Goal: Task Accomplishment & Management: Manage account settings

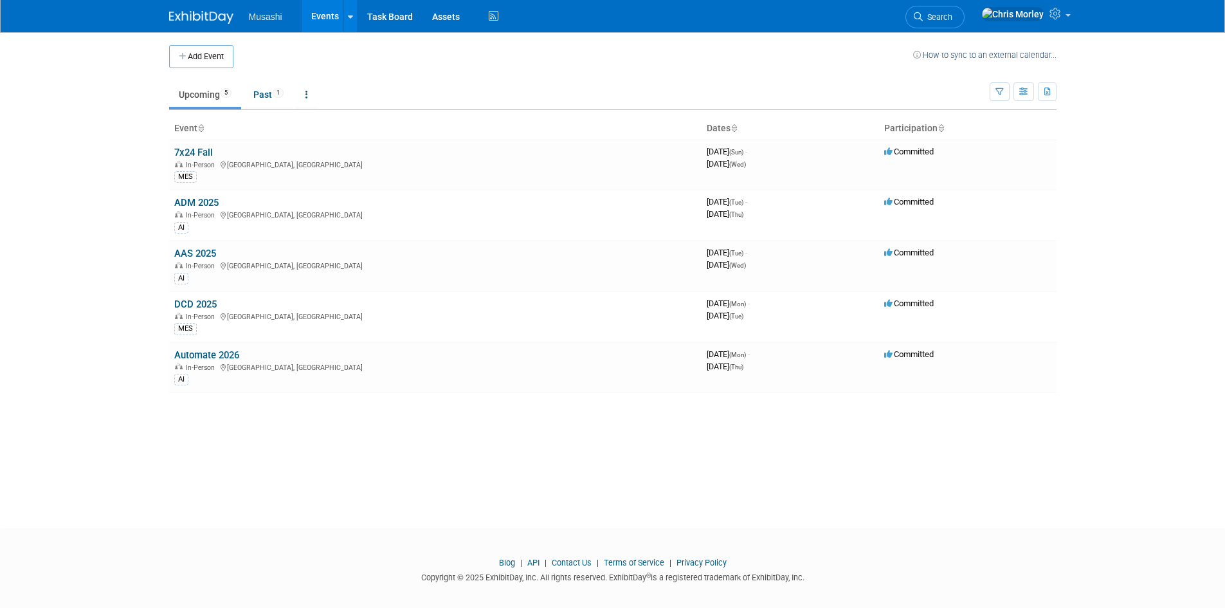
click at [210, 203] on link "ADM 2025" at bounding box center [196, 203] width 44 height 12
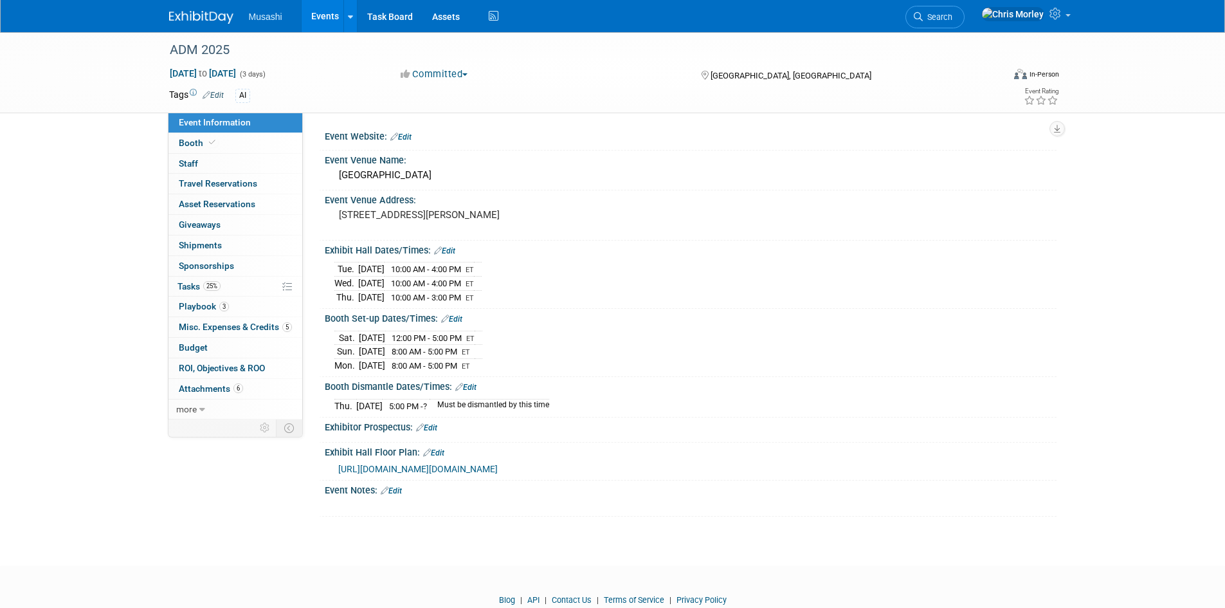
click at [392, 495] on link "Edit" at bounding box center [391, 490] width 21 height 9
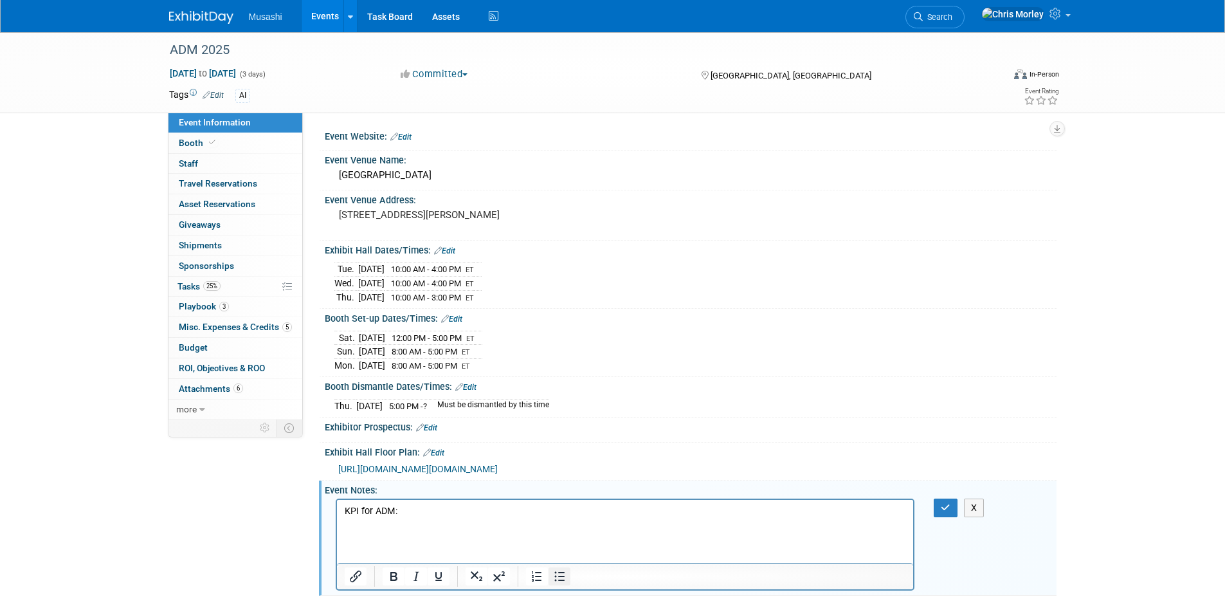
click at [559, 584] on icon "Bullet list" at bounding box center [559, 576] width 15 height 15
click at [949, 512] on icon "button" at bounding box center [946, 507] width 10 height 9
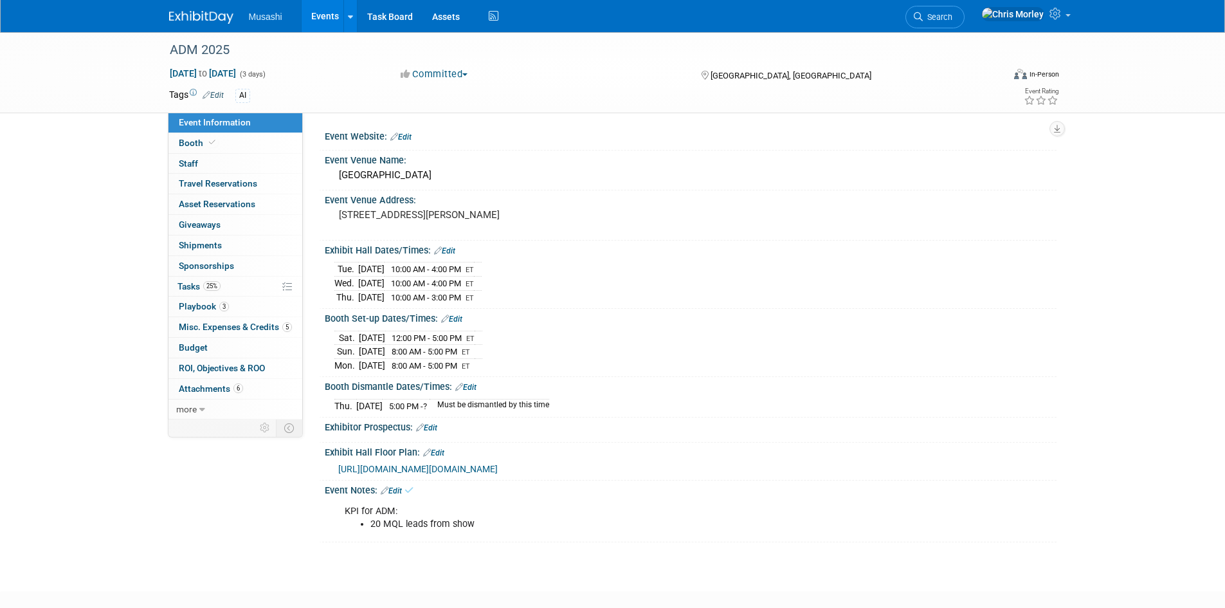
click at [206, 15] on img at bounding box center [201, 17] width 64 height 13
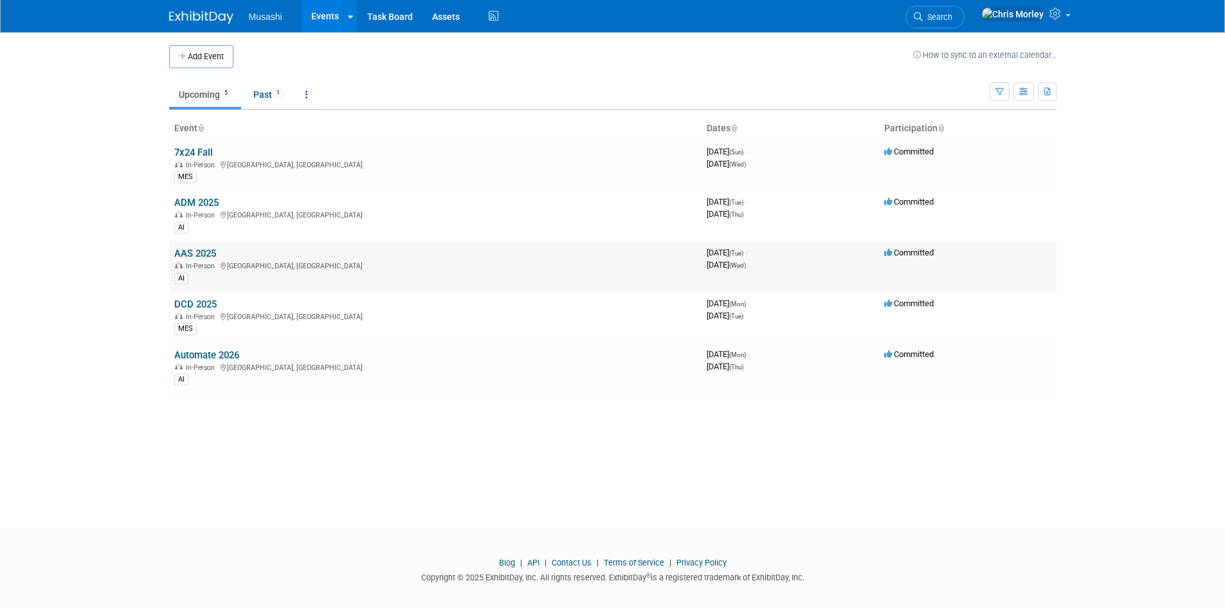
click at [191, 251] on link "AAS 2025" at bounding box center [195, 254] width 42 height 12
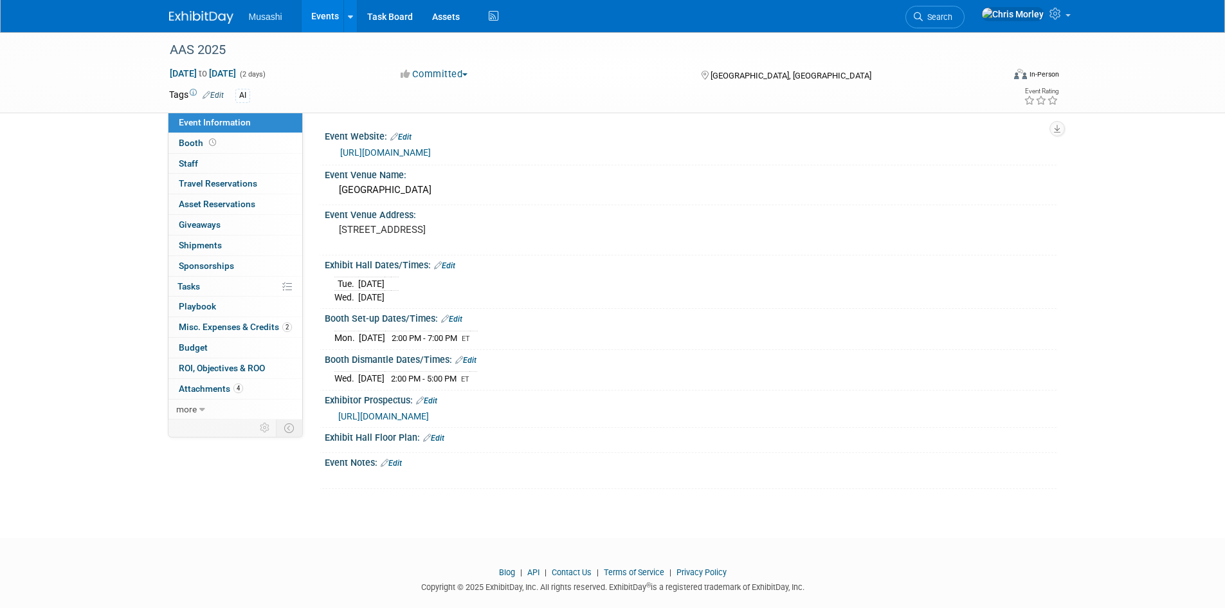
scroll to position [19, 0]
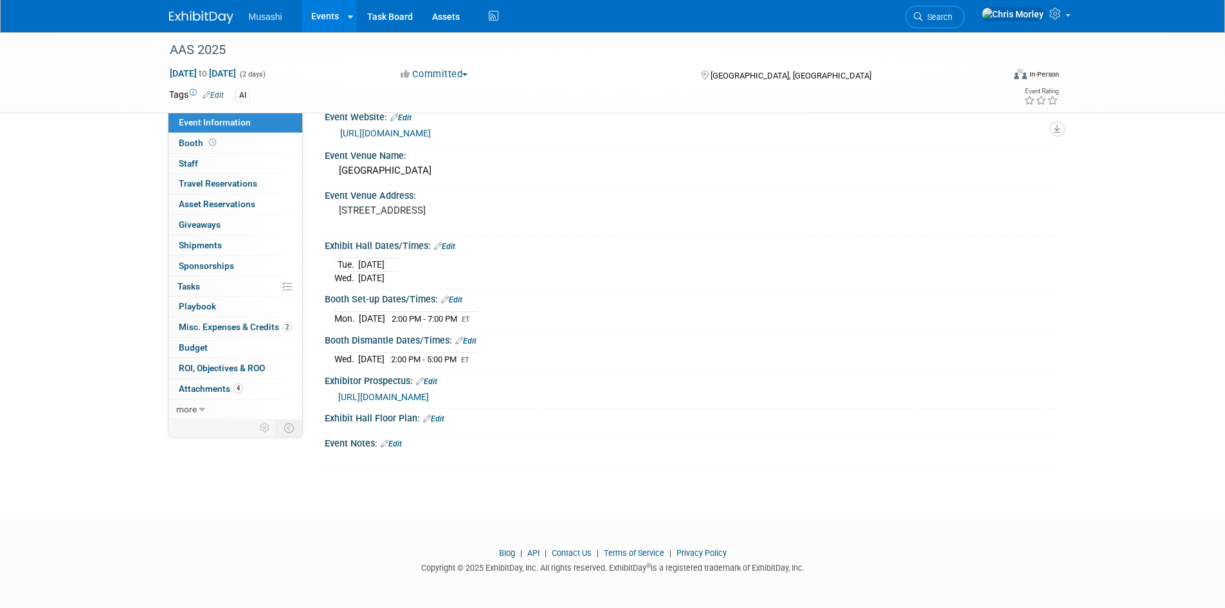
click at [394, 439] on link "Edit" at bounding box center [391, 443] width 21 height 9
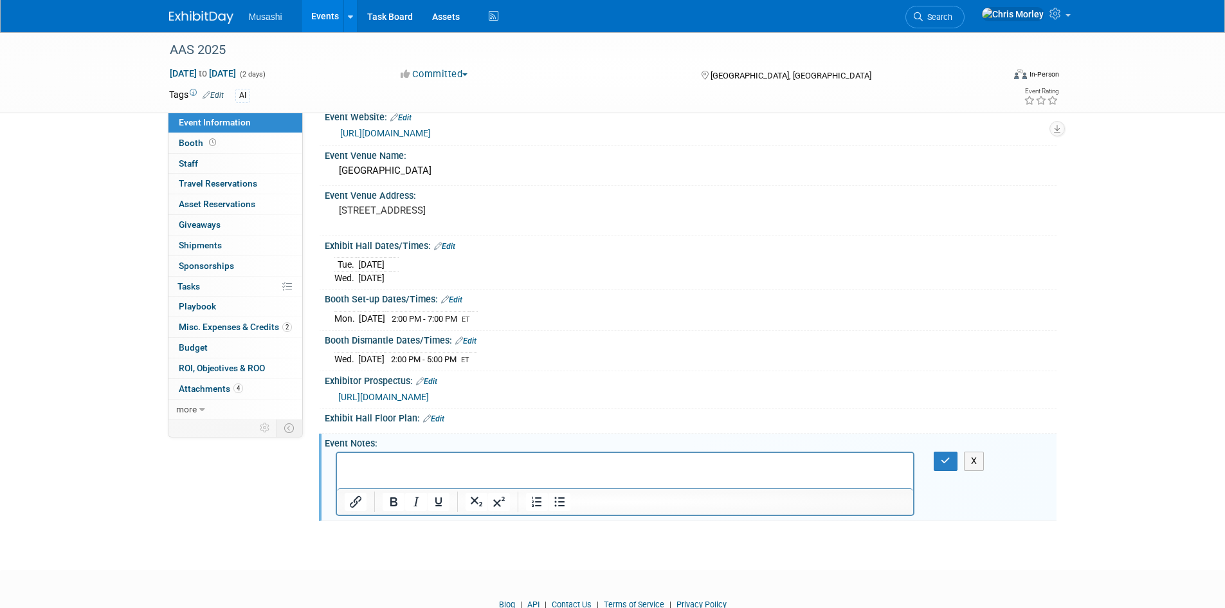
scroll to position [0, 0]
click at [558, 500] on icon "Bullet list" at bounding box center [559, 501] width 15 height 15
click at [946, 459] on icon "button" at bounding box center [946, 460] width 10 height 9
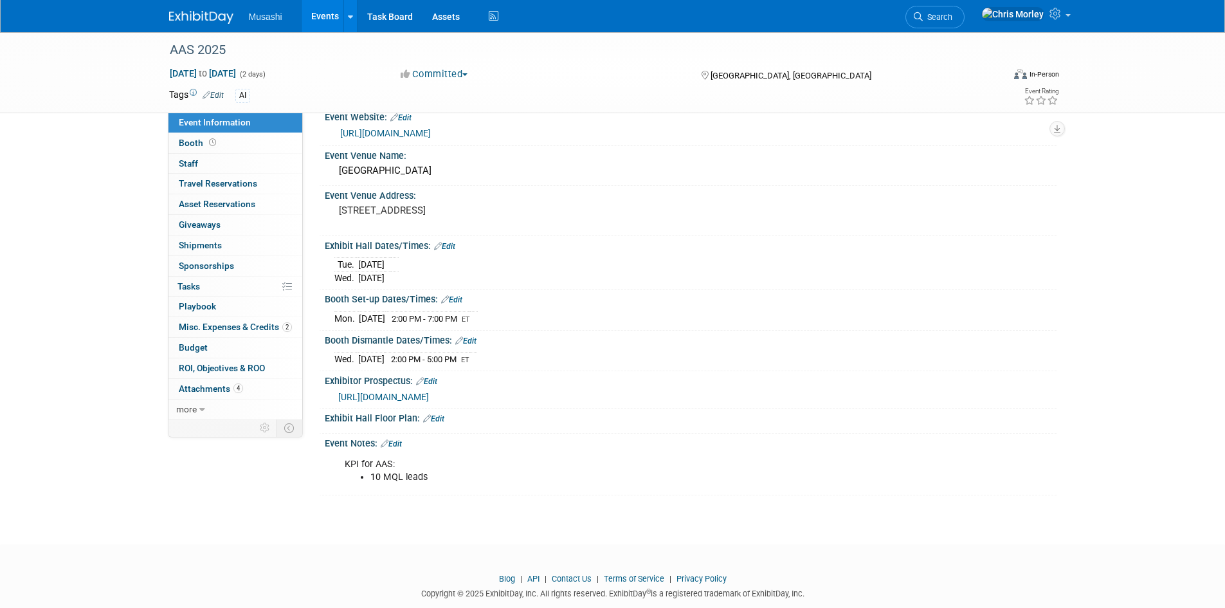
click at [209, 23] on img at bounding box center [201, 17] width 64 height 13
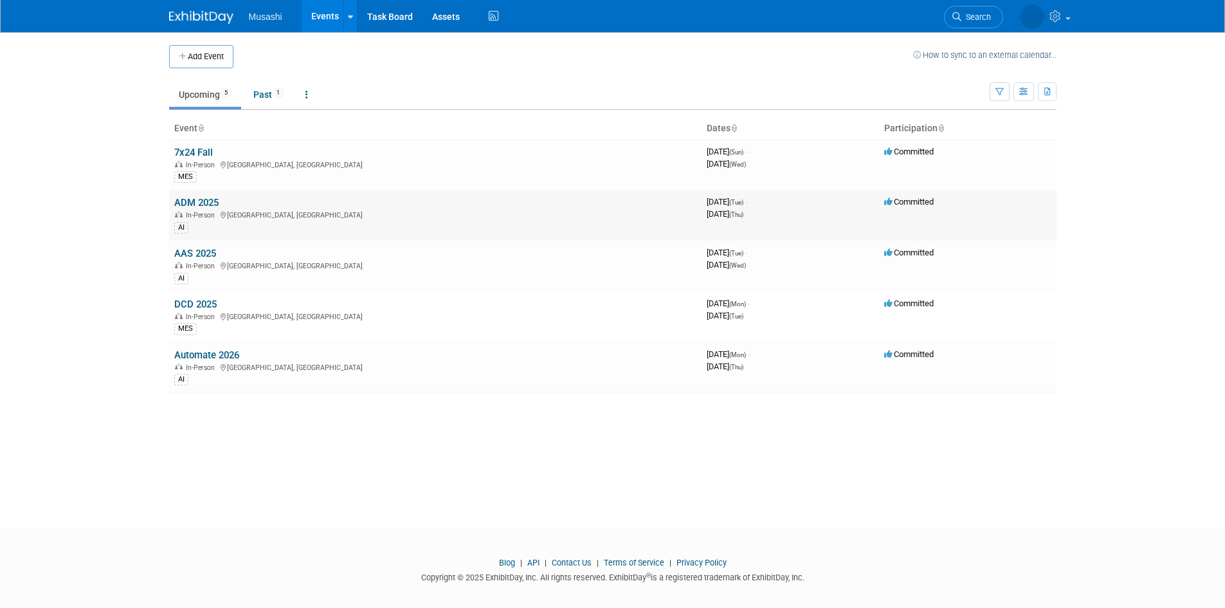
click at [201, 202] on link "ADM 2025" at bounding box center [196, 203] width 44 height 12
click at [197, 248] on link "AAS 2025" at bounding box center [195, 254] width 42 height 12
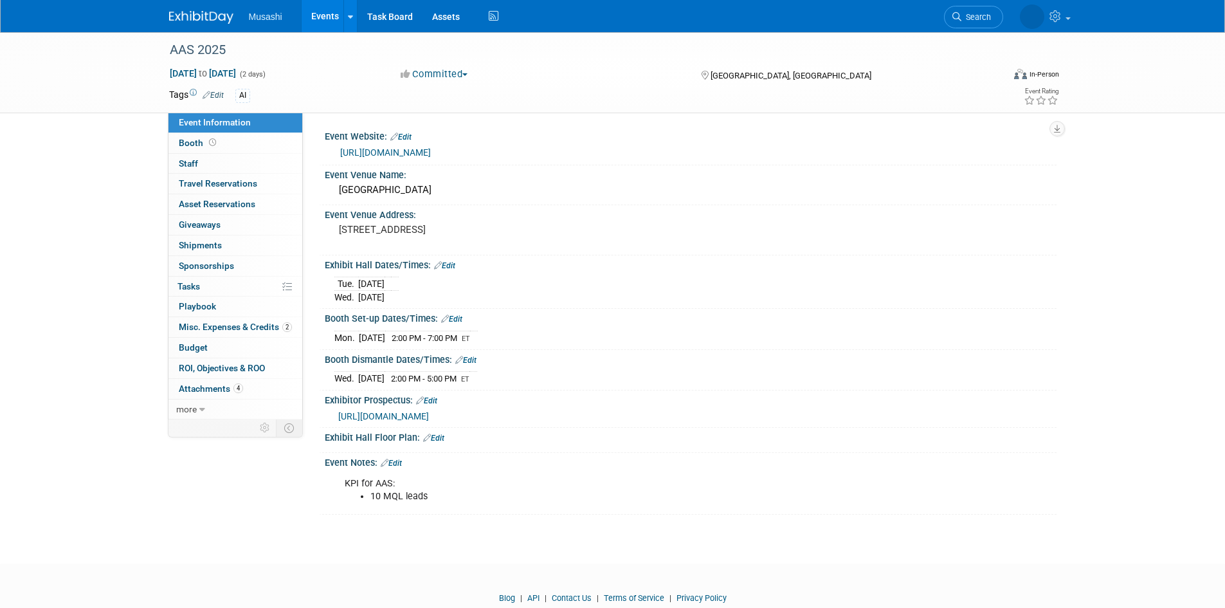
click at [441, 490] on li "10 MQL leads" at bounding box center [638, 496] width 537 height 13
click at [402, 461] on link "Edit" at bounding box center [391, 463] width 21 height 9
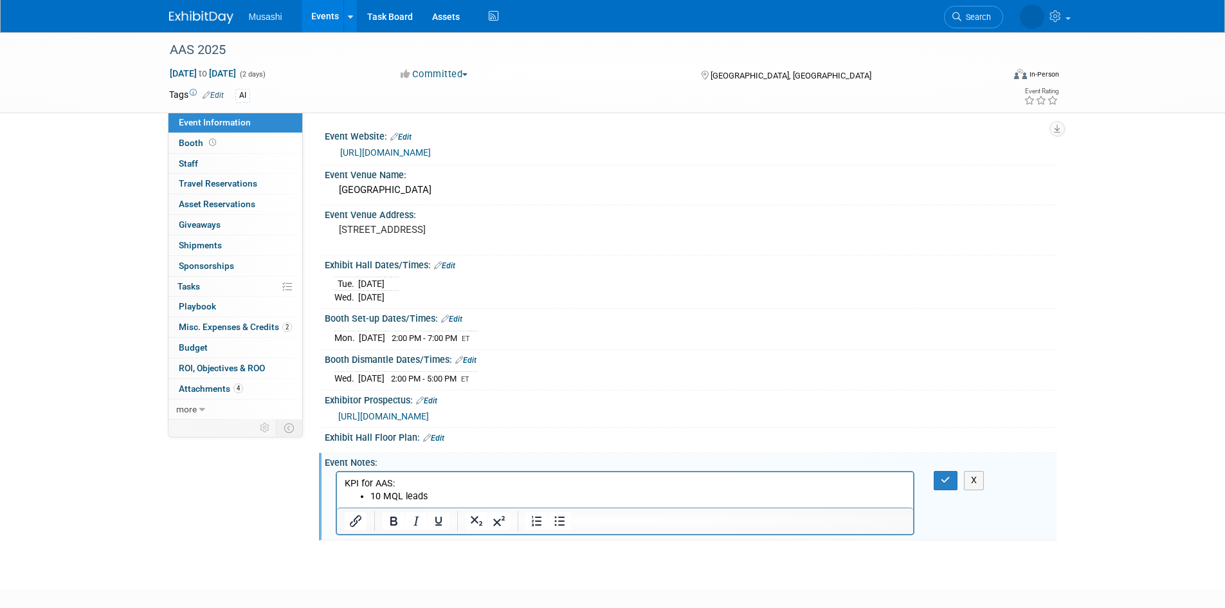
click at [465, 497] on li "10 MQL leads" at bounding box center [638, 496] width 536 height 13
click at [946, 476] on icon "button" at bounding box center [946, 479] width 10 height 9
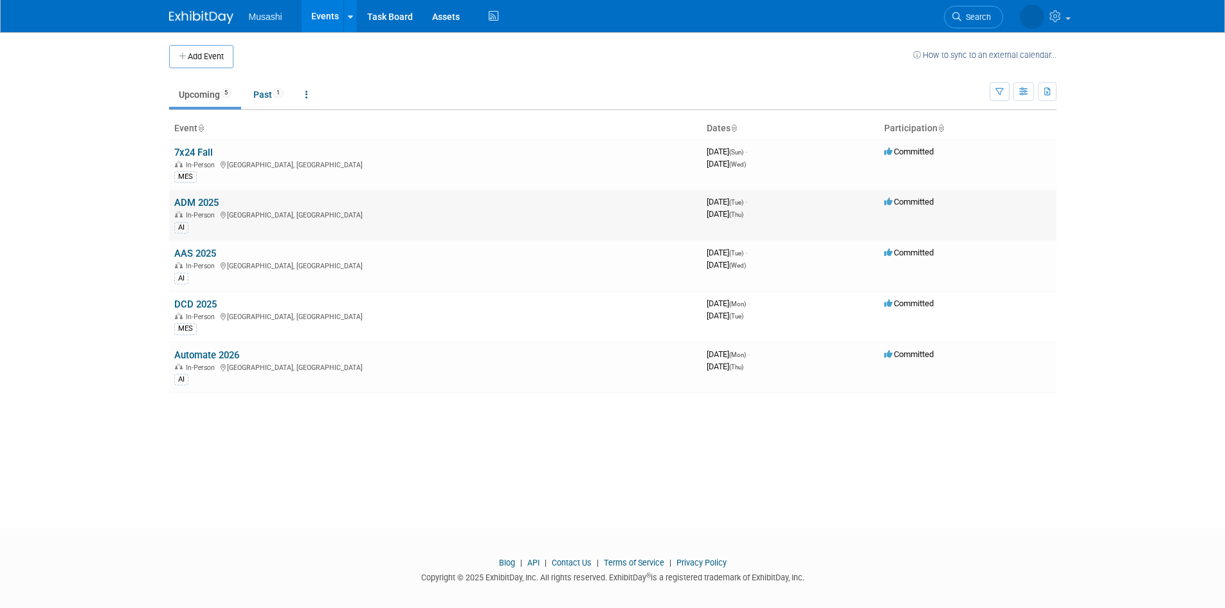
click at [190, 209] on td "ADM 2025 In-Person [GEOGRAPHIC_DATA], [GEOGRAPHIC_DATA] AI" at bounding box center [435, 215] width 533 height 51
click at [188, 205] on link "ADM 2025" at bounding box center [196, 203] width 44 height 12
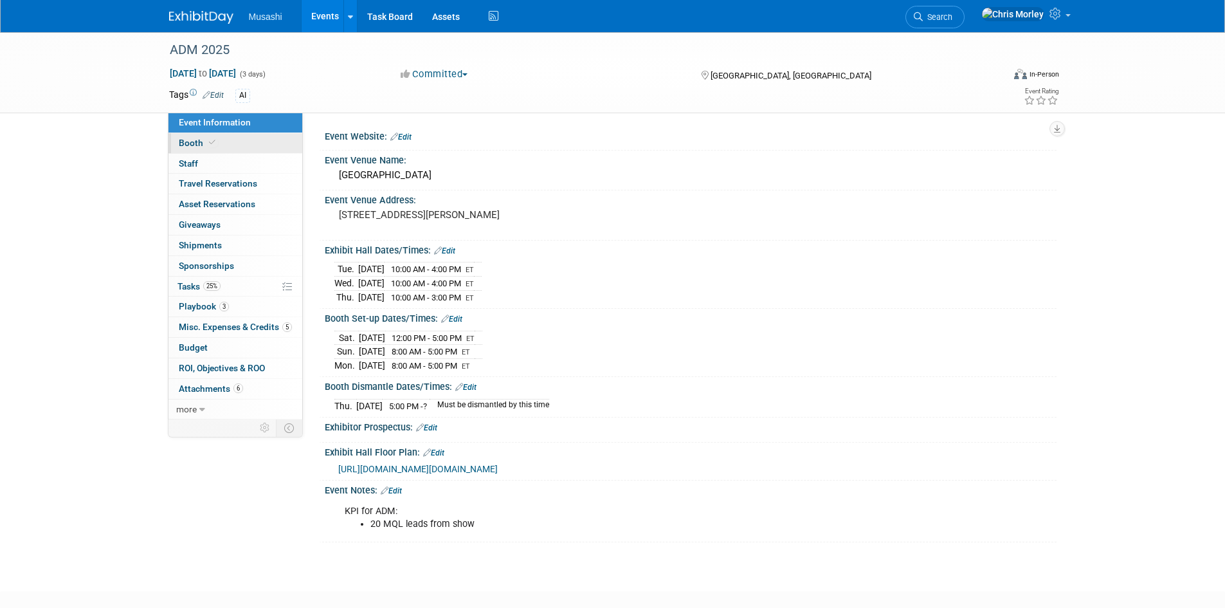
click at [194, 144] on span "Booth" at bounding box center [198, 143] width 39 height 10
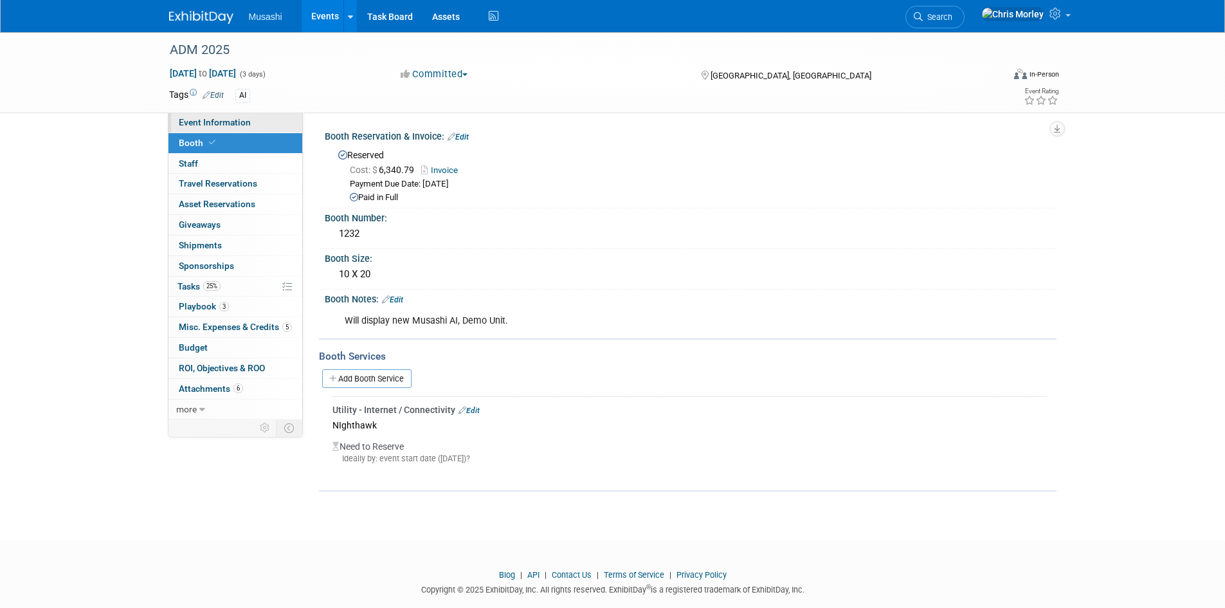
click at [213, 122] on span "Event Information" at bounding box center [215, 122] width 72 height 10
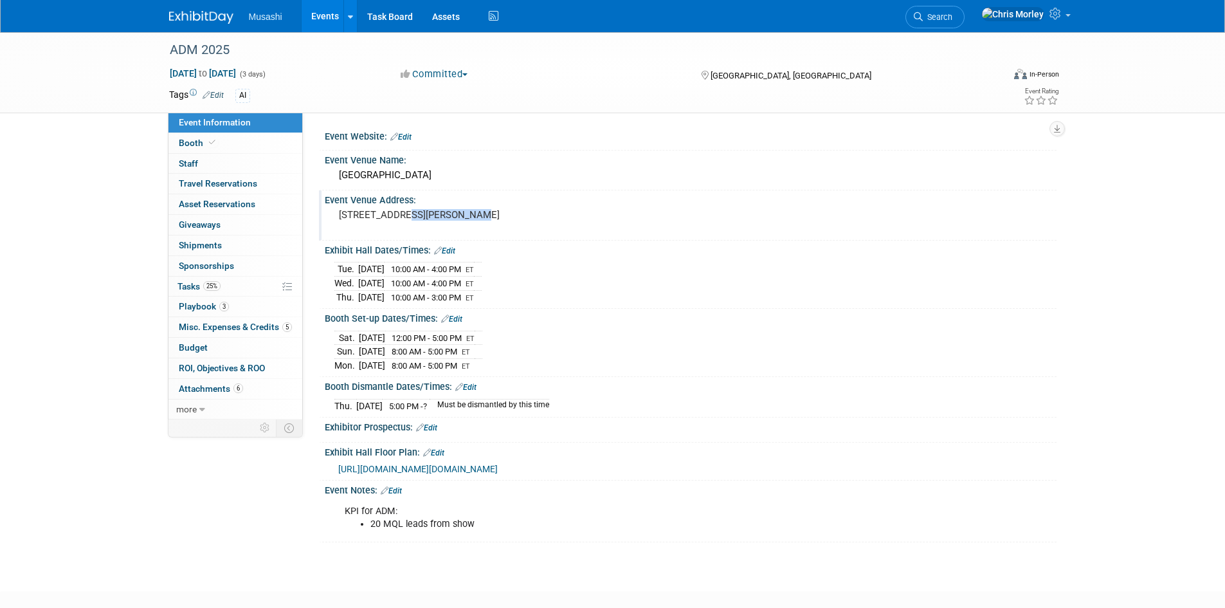
drag, startPoint x: 398, startPoint y: 216, endPoint x: 461, endPoint y: 214, distance: 62.4
click at [461, 214] on pre "[STREET_ADDRESS][PERSON_NAME]" at bounding box center [477, 215] width 277 height 12
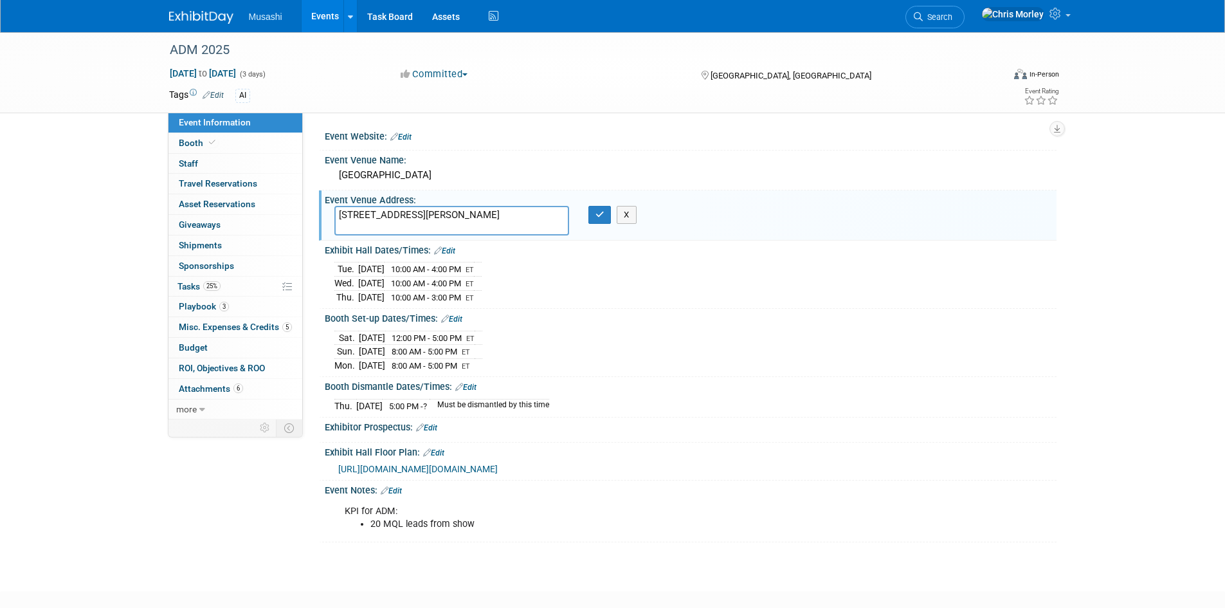
drag, startPoint x: 399, startPoint y: 214, endPoint x: 458, endPoint y: 215, distance: 59.2
click at [458, 215] on textarea "[STREET_ADDRESS][PERSON_NAME]" at bounding box center [451, 221] width 235 height 30
drag, startPoint x: 631, startPoint y: 218, endPoint x: 637, endPoint y: 224, distance: 8.2
click at [631, 218] on button "X" at bounding box center [627, 215] width 20 height 18
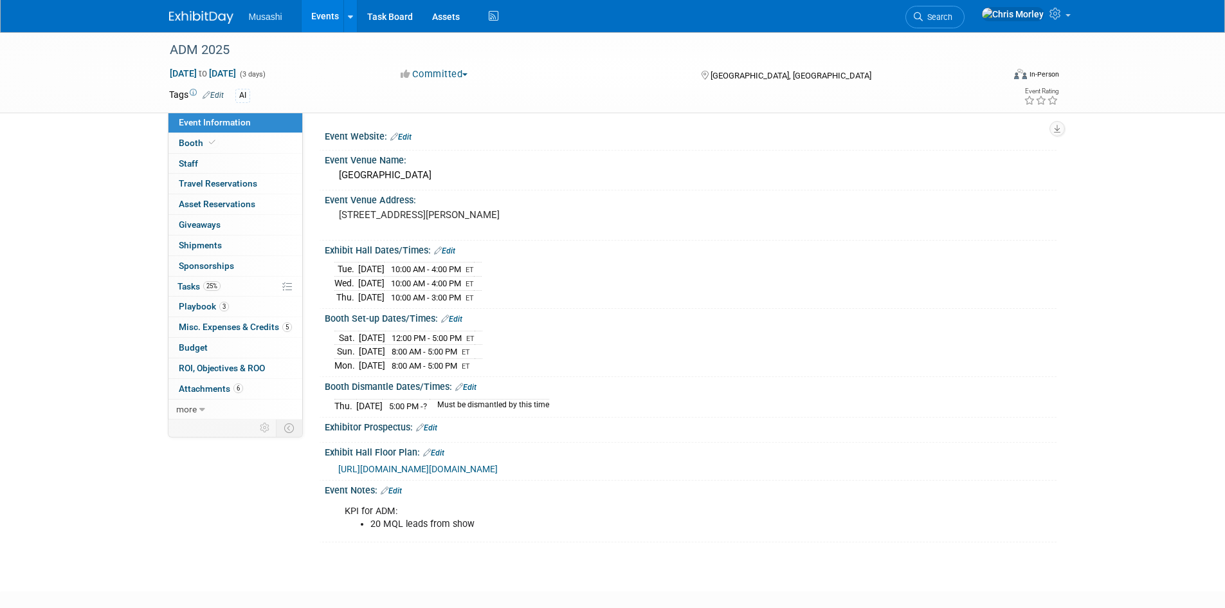
click at [203, 10] on link at bounding box center [209, 11] width 80 height 10
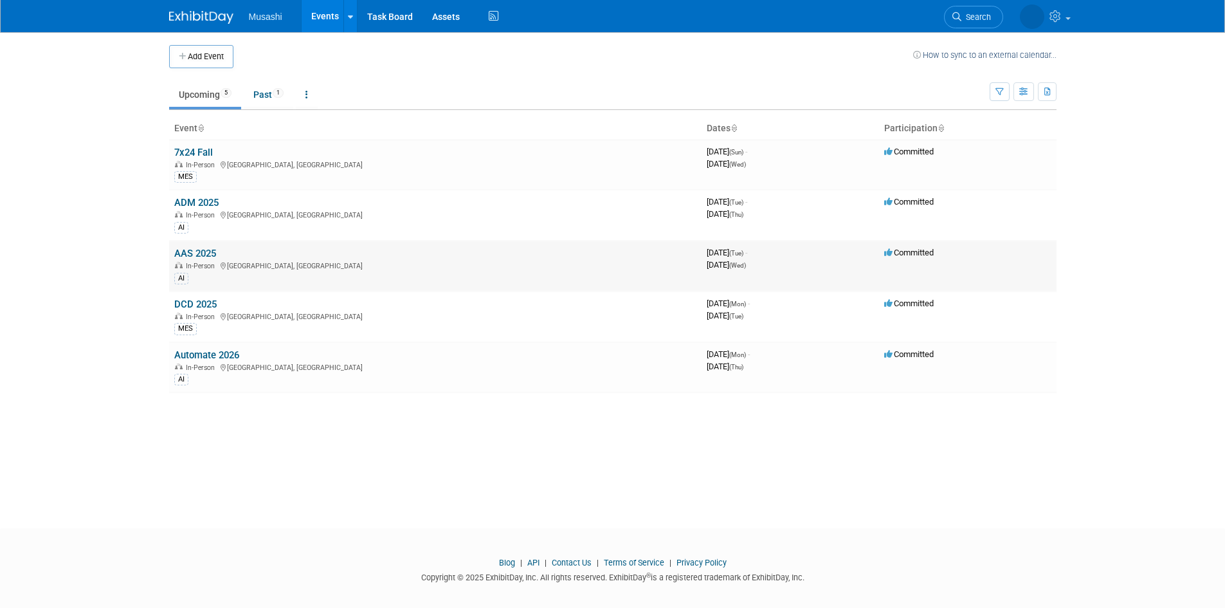
click at [197, 247] on td "AAS 2025 In-Person Detroit, MI AI" at bounding box center [435, 266] width 533 height 51
click at [203, 253] on link "AAS 2025" at bounding box center [195, 254] width 42 height 12
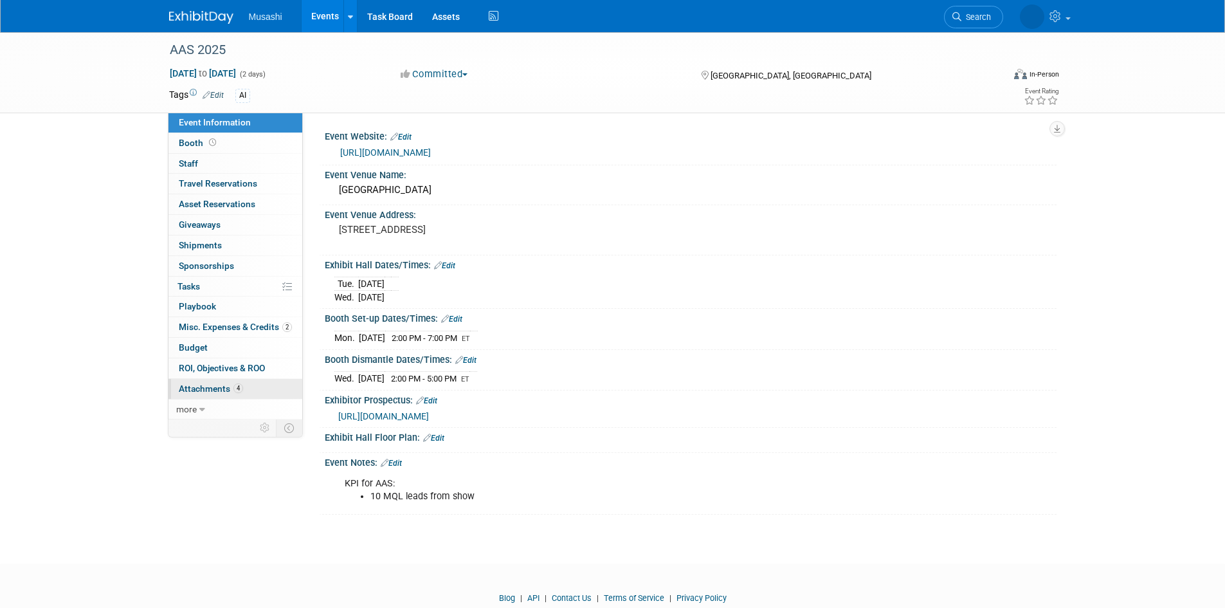
click at [200, 382] on link "4 Attachments 4" at bounding box center [236, 389] width 134 height 20
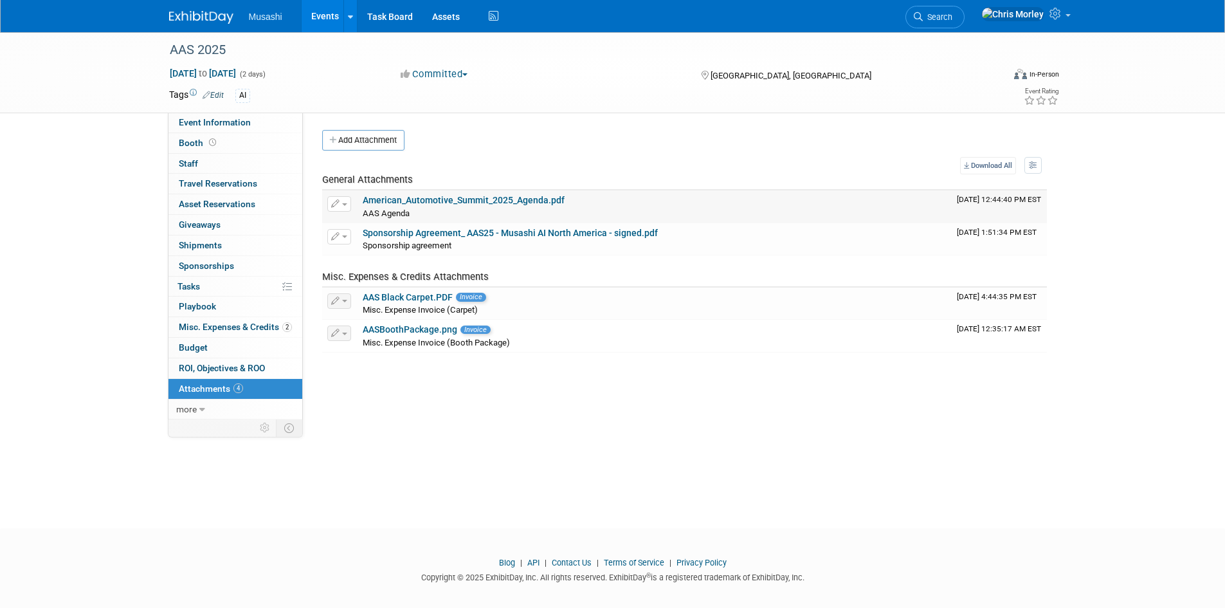
click at [425, 198] on link "American_Automotive_Summit_2025_Agenda.pdf" at bounding box center [464, 200] width 202 height 10
click at [459, 233] on link "Sponsorship Agreement_ AAS25 - Musashi AI North America - signed.pdf" at bounding box center [510, 233] width 295 height 10
click at [410, 298] on link "AAS Black Carpet.PDF" at bounding box center [408, 297] width 90 height 10
drag, startPoint x: 365, startPoint y: 140, endPoint x: 377, endPoint y: 174, distance: 35.4
click at [365, 140] on button "Add Attachment" at bounding box center [363, 140] width 82 height 21
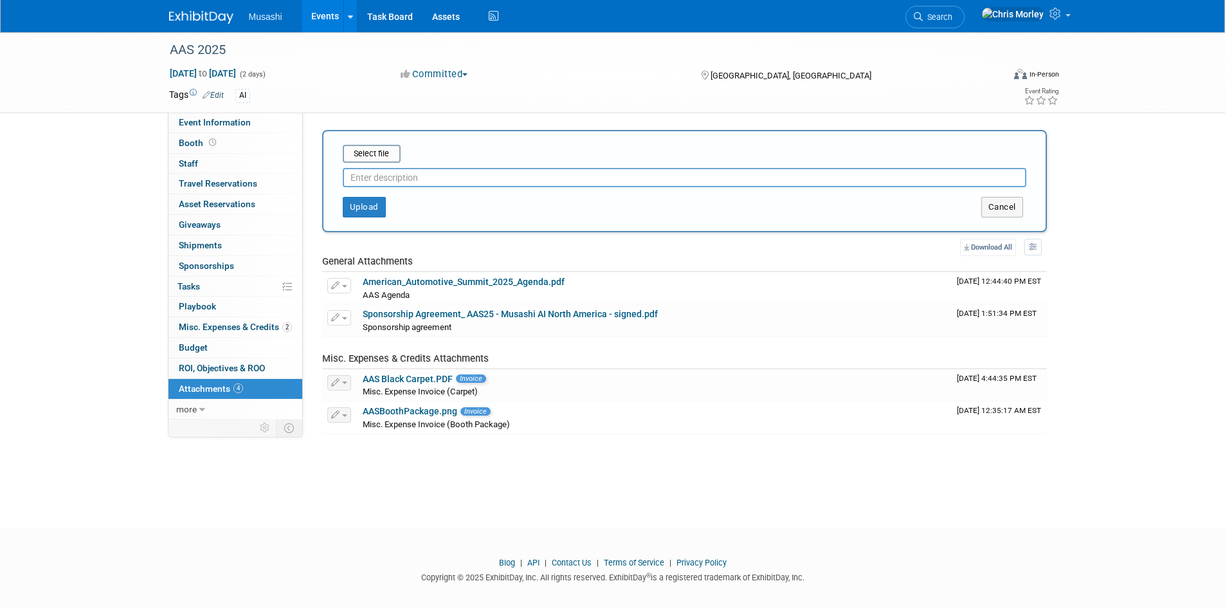
click at [399, 178] on input "text" at bounding box center [685, 177] width 684 height 19
type input "Exhibitor Manual"
click at [363, 207] on button "Upload" at bounding box center [364, 207] width 43 height 21
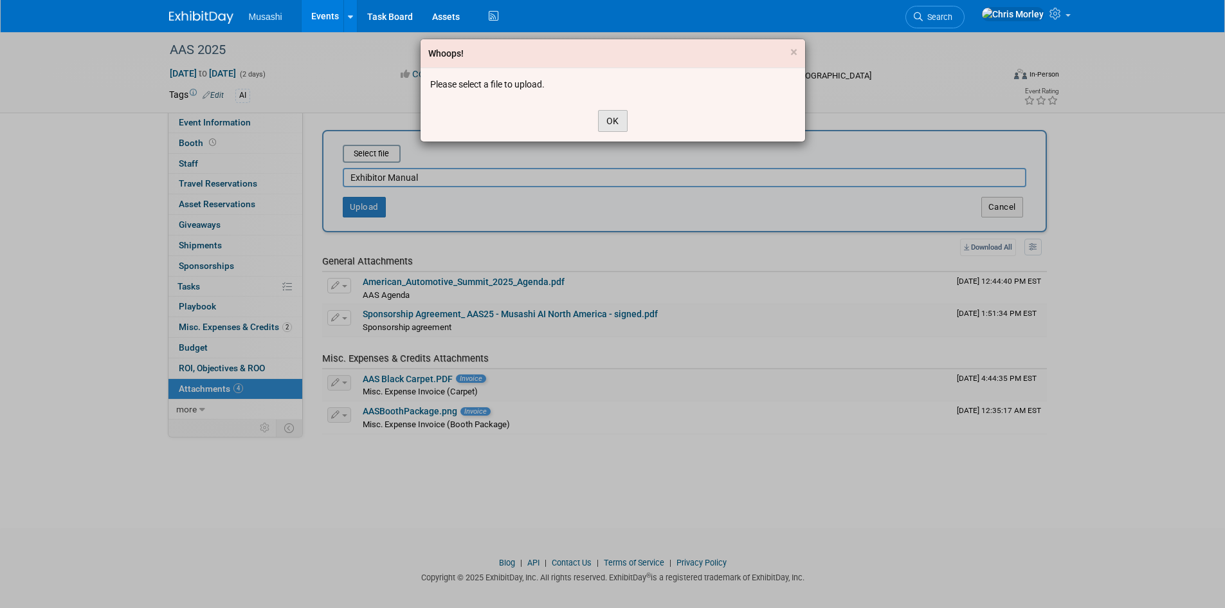
click at [614, 123] on button "OK" at bounding box center [613, 121] width 30 height 22
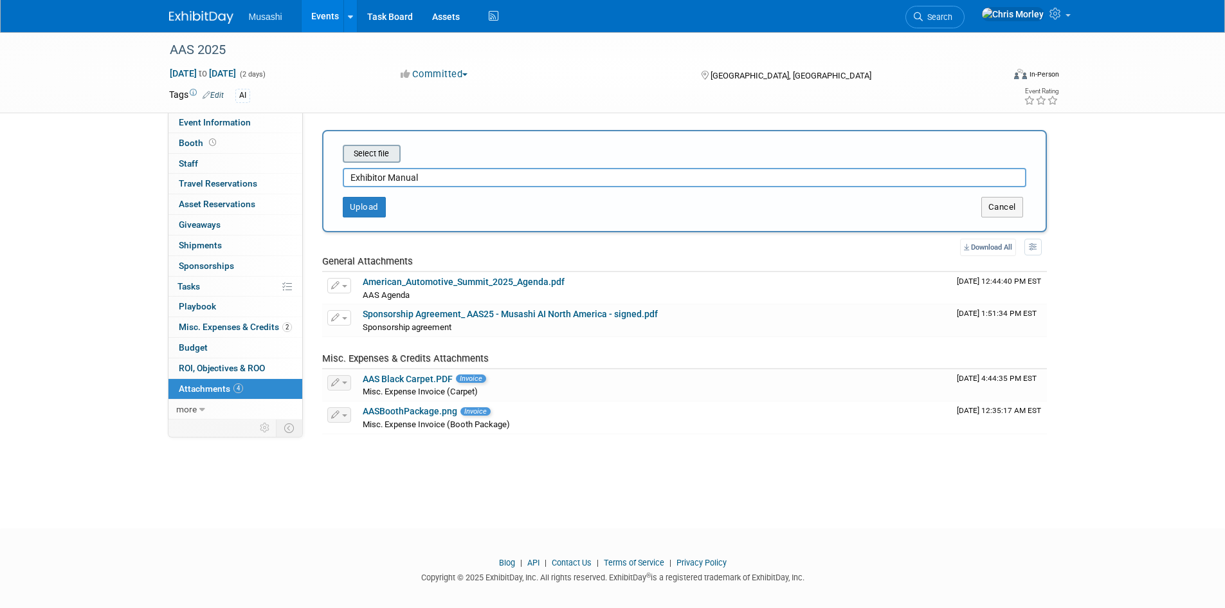
click at [357, 152] on input "file" at bounding box center [322, 153] width 153 height 15
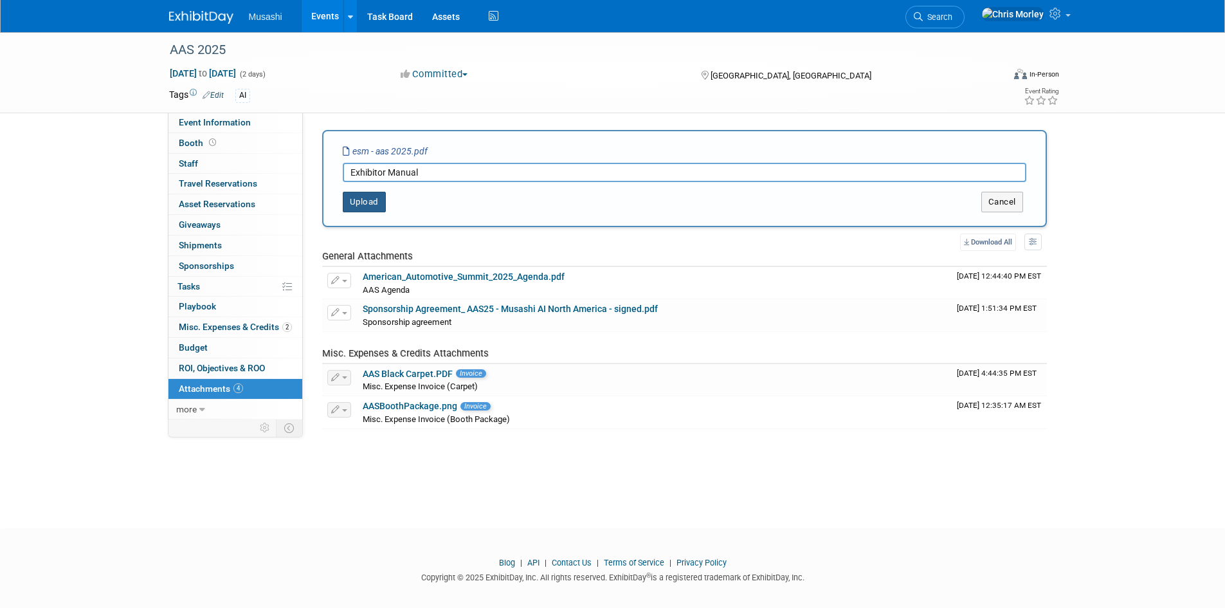
drag, startPoint x: 367, startPoint y: 208, endPoint x: 390, endPoint y: 211, distance: 23.3
click at [367, 208] on button "Upload" at bounding box center [364, 202] width 43 height 21
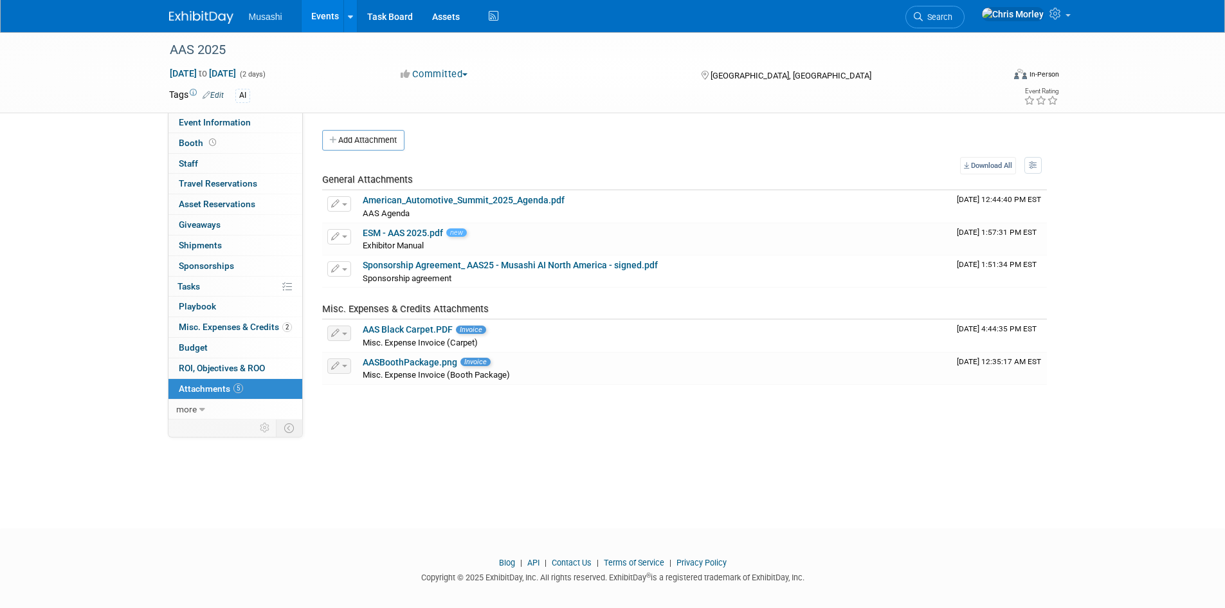
click at [991, 470] on div "AAS 2025 Oct 21, 2025 to Oct 22, 2025 (2 days) Oct 21, 2025 to Oct 22, 2025 Com…" at bounding box center [612, 268] width 1225 height 473
click at [212, 125] on span "Event Information" at bounding box center [215, 122] width 72 height 10
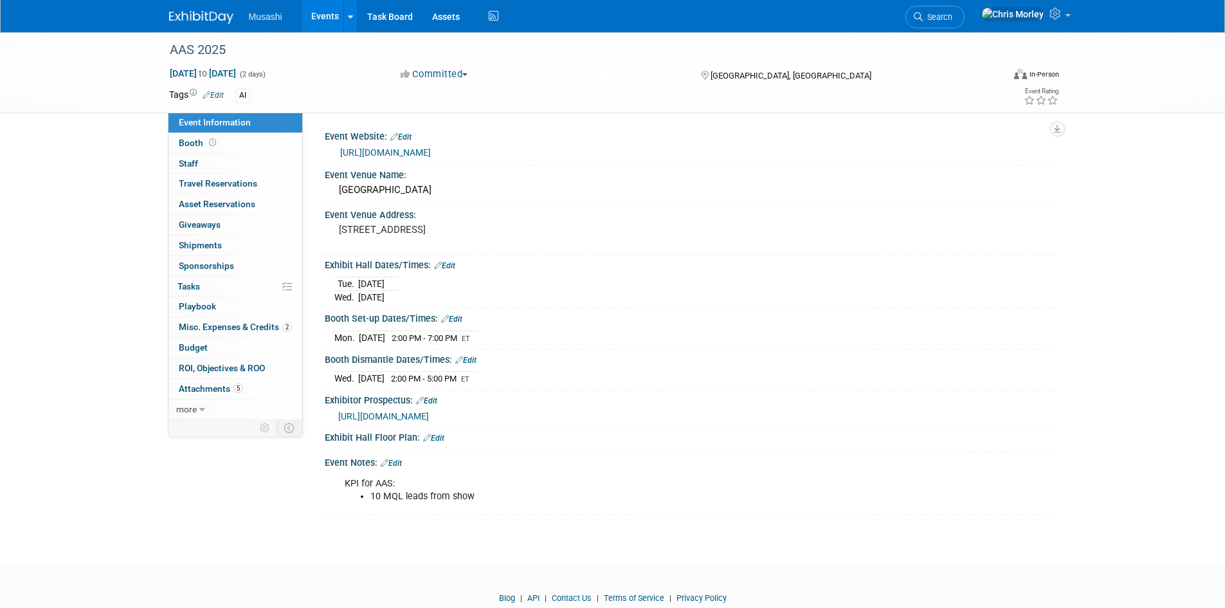
click at [446, 264] on link "Edit" at bounding box center [444, 265] width 21 height 9
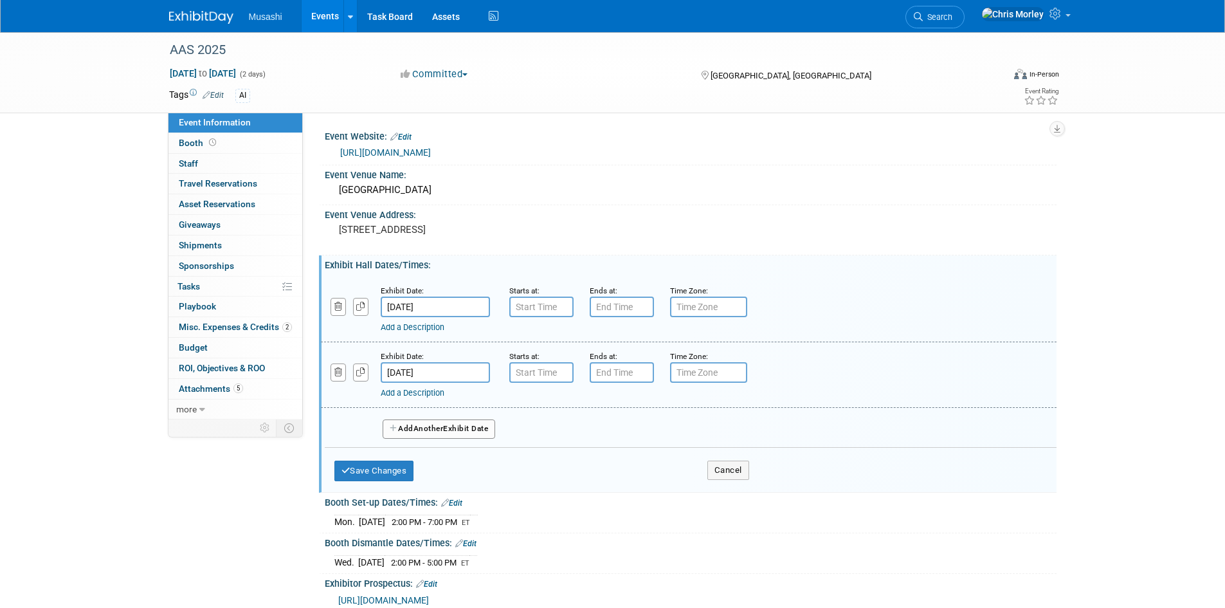
type input "7:00 AM"
click at [549, 304] on input "7:00 AM" at bounding box center [541, 307] width 64 height 21
type input "7:00 PM"
click at [639, 306] on input "7:00 PM" at bounding box center [622, 307] width 64 height 21
click at [712, 301] on input "text" at bounding box center [708, 307] width 77 height 21
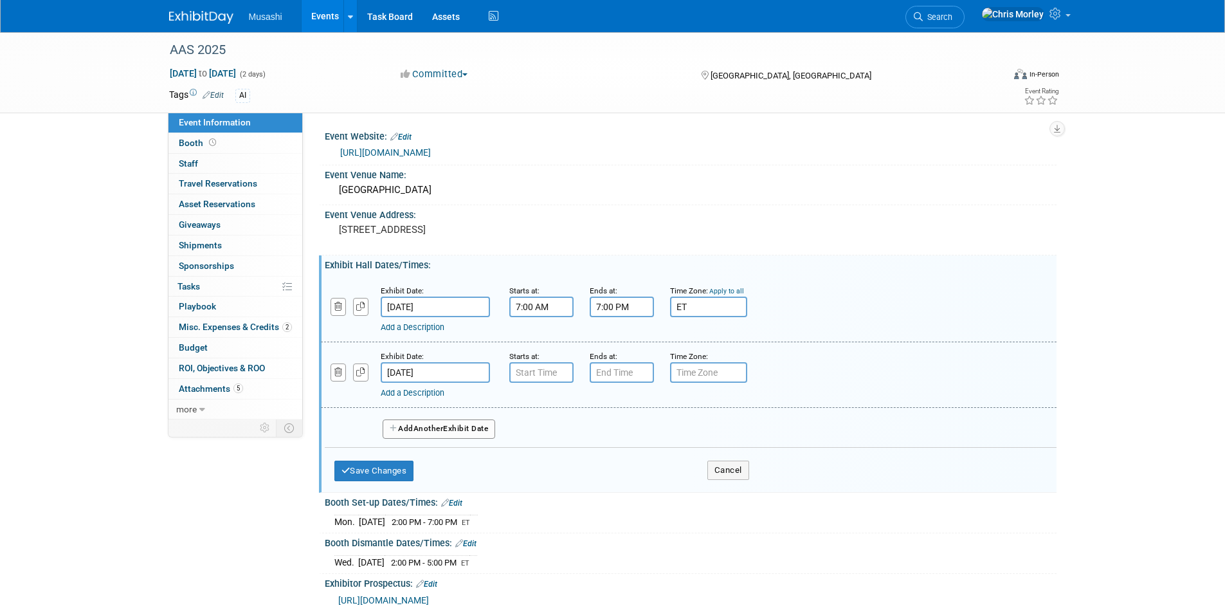
type input "ET"
type input "7:00 AM"
click at [551, 363] on input "7:00 AM" at bounding box center [541, 372] width 64 height 21
click at [632, 374] on input "7:00 PM" at bounding box center [622, 372] width 64 height 21
click at [621, 459] on span at bounding box center [619, 460] width 23 height 23
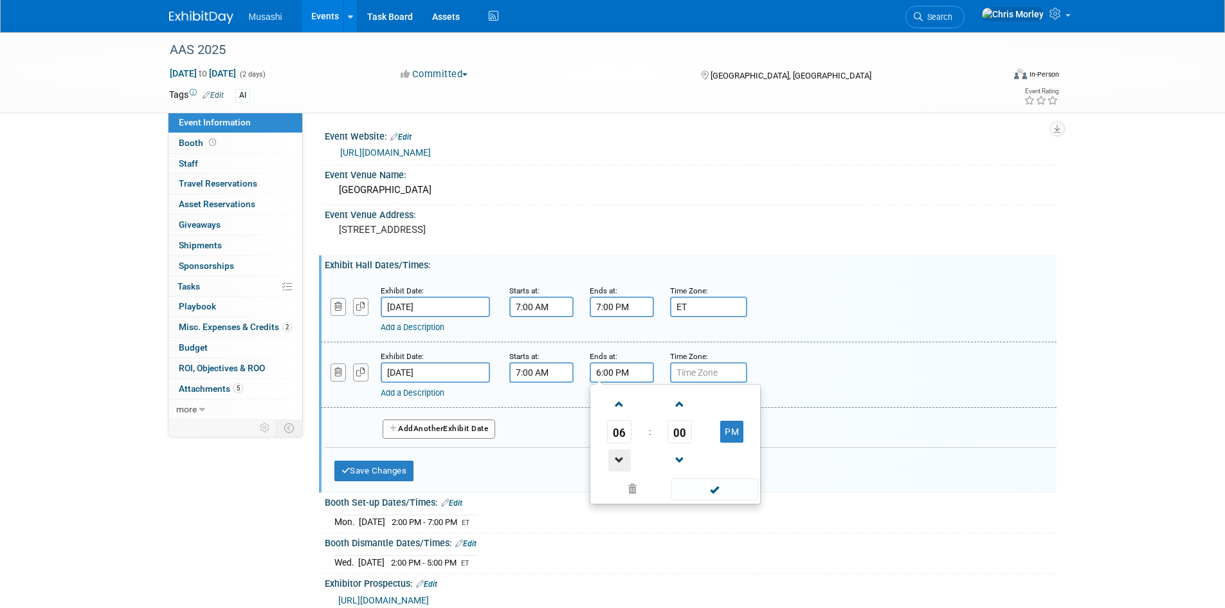
click at [621, 459] on span at bounding box center [619, 460] width 23 height 23
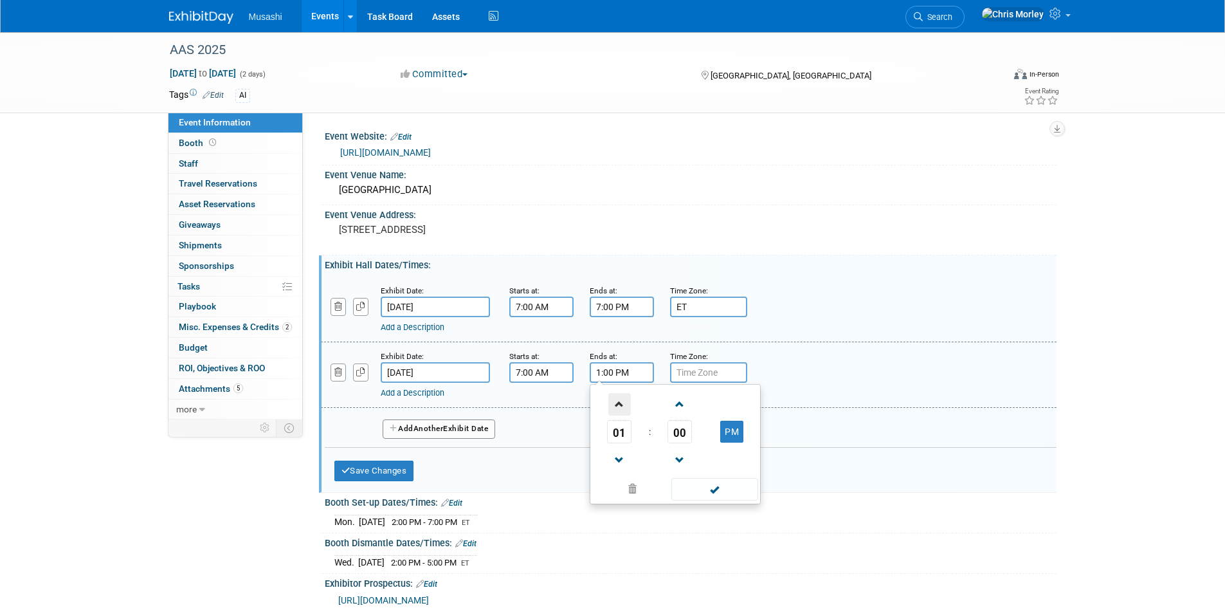
click at [615, 397] on span at bounding box center [619, 404] width 23 height 23
type input "2:00 PM"
drag, startPoint x: 693, startPoint y: 496, endPoint x: 701, endPoint y: 405, distance: 91.1
click at [693, 496] on span at bounding box center [715, 489] width 87 height 23
click at [706, 372] on input "text" at bounding box center [708, 372] width 77 height 21
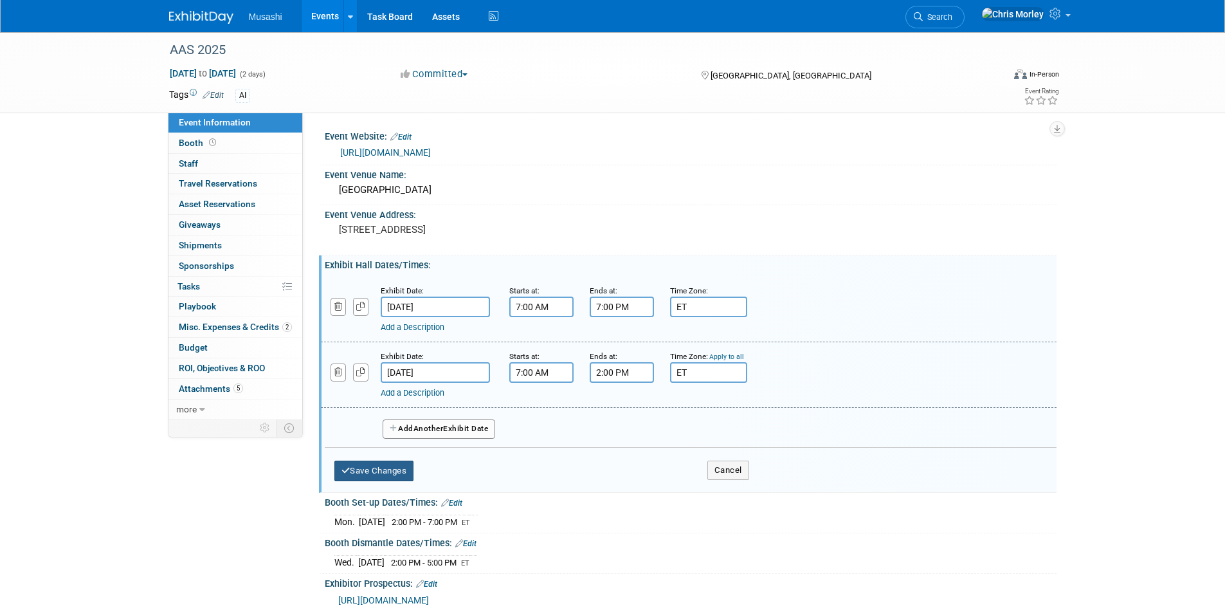
type input "ET"
click at [379, 466] on button "Save Changes" at bounding box center [374, 471] width 80 height 21
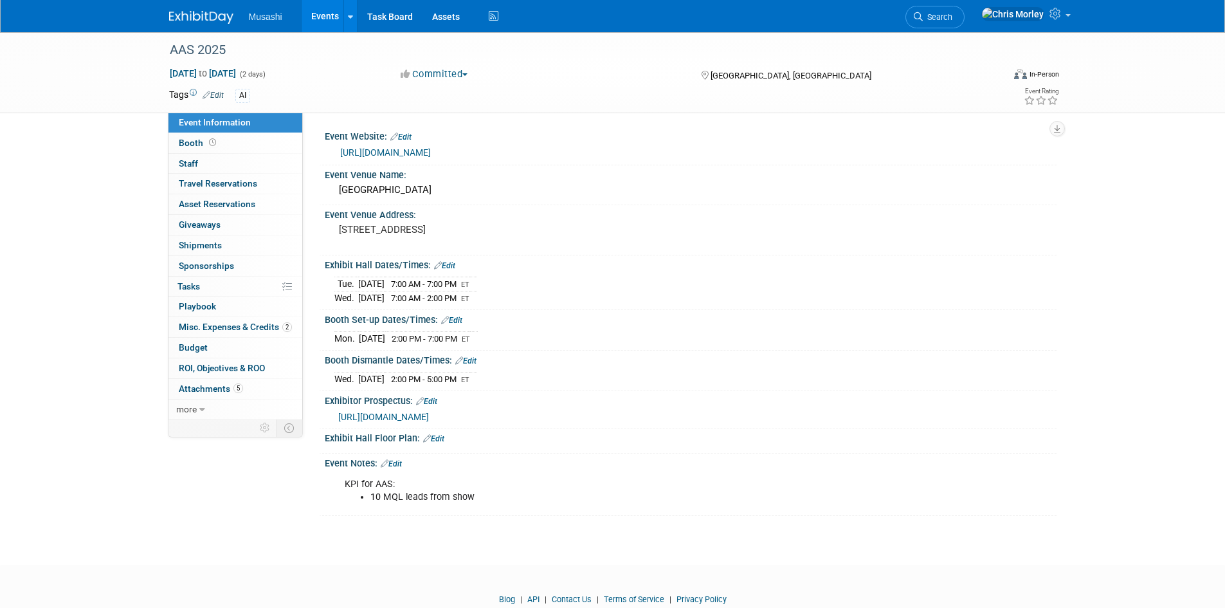
drag, startPoint x: 1222, startPoint y: 121, endPoint x: 1234, endPoint y: 120, distance: 12.2
click at [1225, 121] on html "Musashi Events Add Event Bulk Upload Events Shareable Event Boards Recently Vie…" at bounding box center [612, 304] width 1225 height 608
click at [1026, 528] on div "AAS 2025 Oct 21, 2025 to Oct 22, 2025 (2 days) Oct 21, 2025 to Oct 22, 2025 Com…" at bounding box center [612, 286] width 1225 height 509
